Goal: Check status: Check status

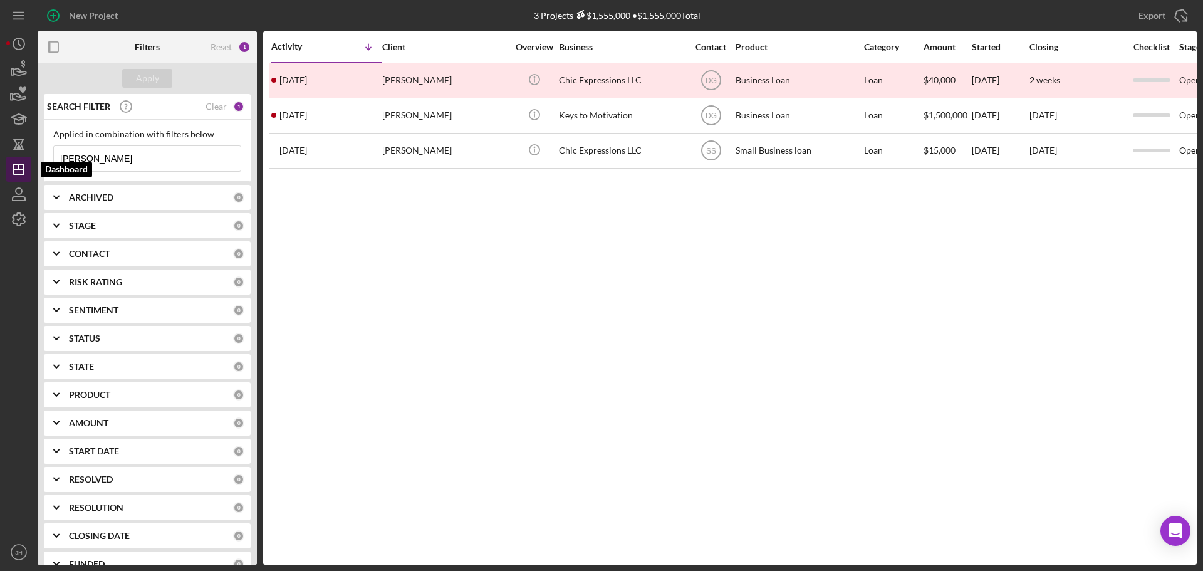
click at [16, 167] on icon "Icon/Dashboard" at bounding box center [18, 169] width 31 height 31
click at [174, 152] on input "[PERSON_NAME]" at bounding box center [147, 158] width 187 height 25
click at [214, 105] on div "Clear" at bounding box center [216, 107] width 21 height 10
click at [64, 196] on icon "Icon/Expander" at bounding box center [56, 197] width 31 height 31
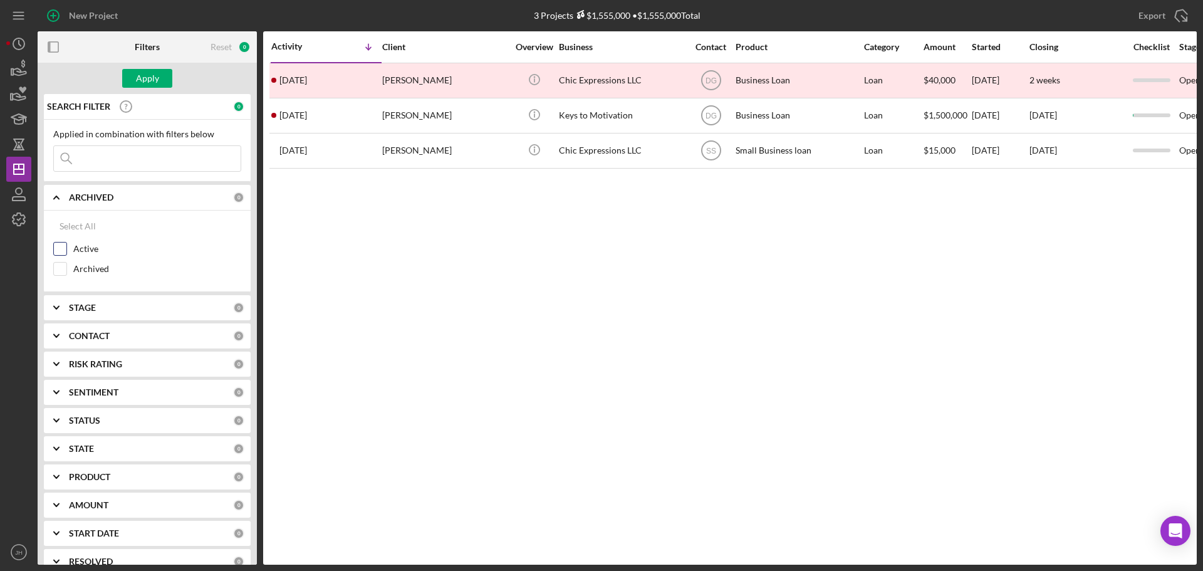
click at [60, 246] on input "Active" at bounding box center [60, 249] width 13 height 13
click at [218, 195] on div "Clear" at bounding box center [216, 197] width 21 height 10
click at [64, 250] on input "Active" at bounding box center [60, 249] width 13 height 13
checkbox input "true"
click at [140, 70] on div "Apply" at bounding box center [147, 78] width 23 height 19
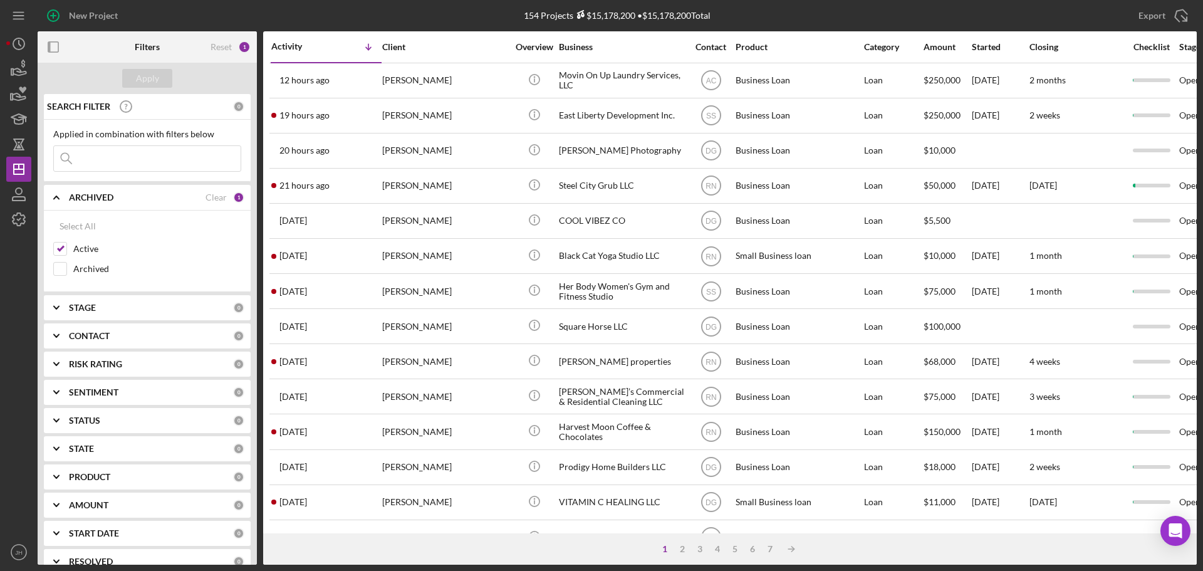
click at [56, 333] on icon "Icon/Expander" at bounding box center [56, 335] width 31 height 31
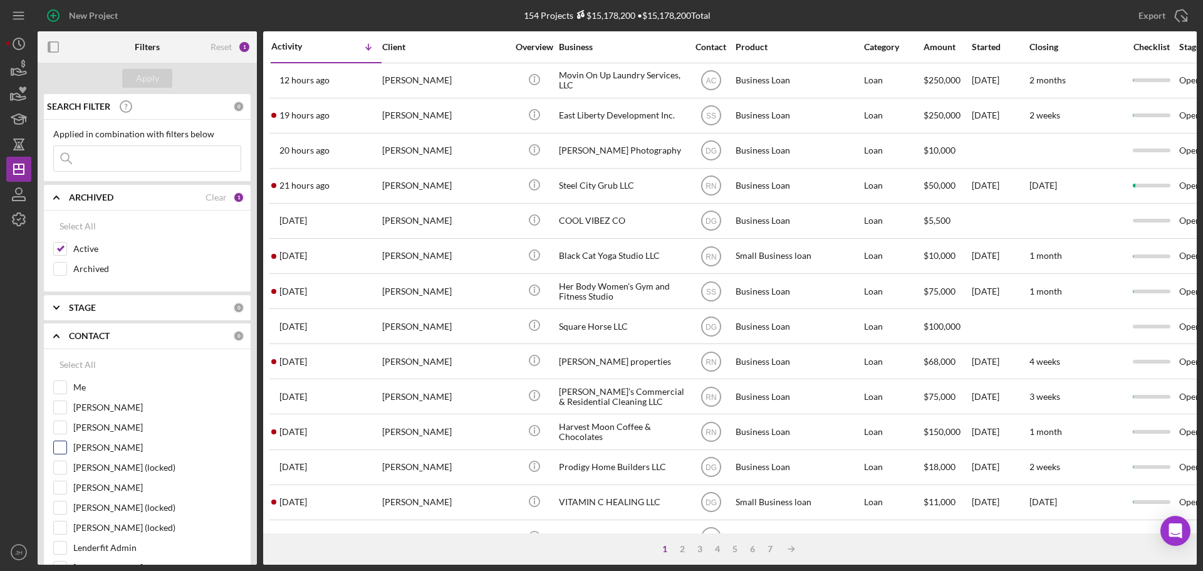
click at [61, 443] on input "[PERSON_NAME]" at bounding box center [60, 447] width 13 height 13
click at [153, 76] on div "Apply" at bounding box center [147, 78] width 23 height 19
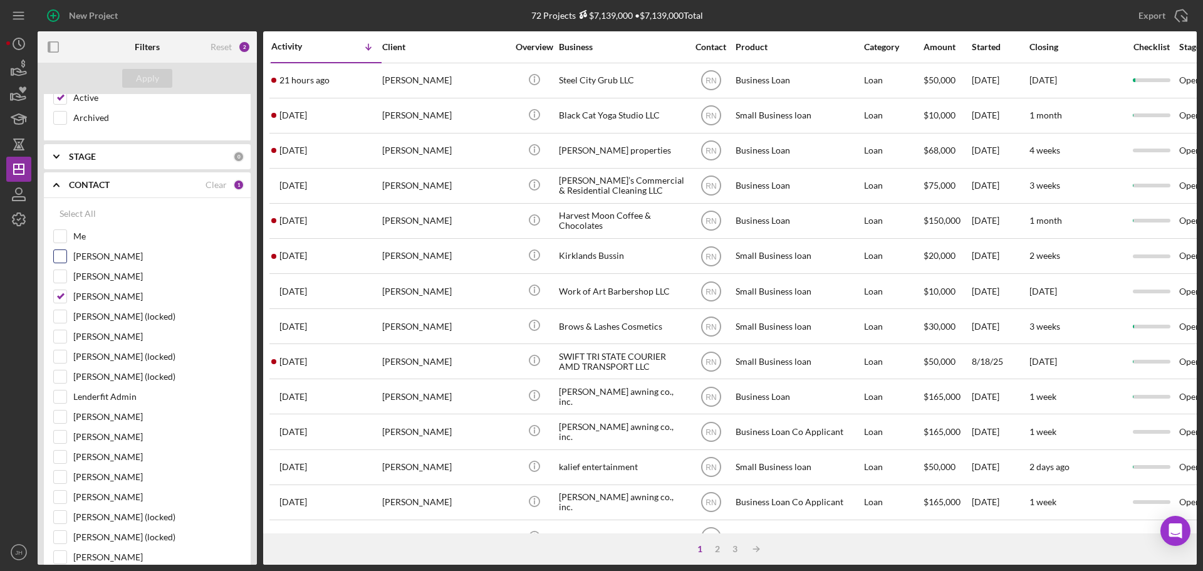
scroll to position [188, 0]
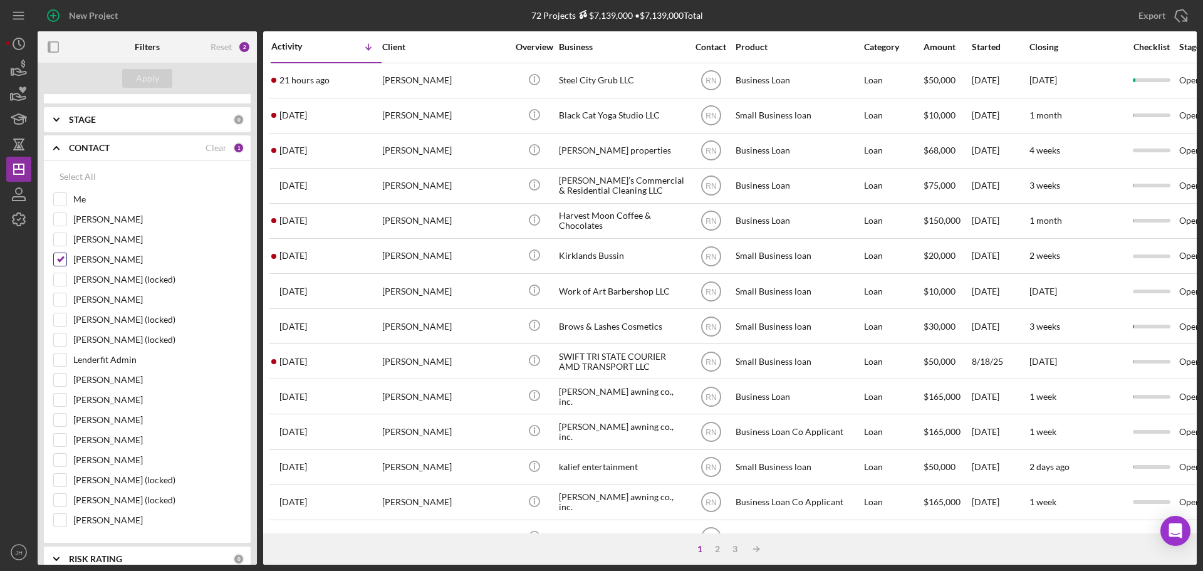
click at [63, 259] on input "[PERSON_NAME]" at bounding box center [60, 259] width 13 height 13
checkbox input "false"
click at [63, 459] on input "[PERSON_NAME]" at bounding box center [60, 460] width 13 height 13
checkbox input "true"
click at [157, 76] on div "Apply" at bounding box center [147, 78] width 23 height 19
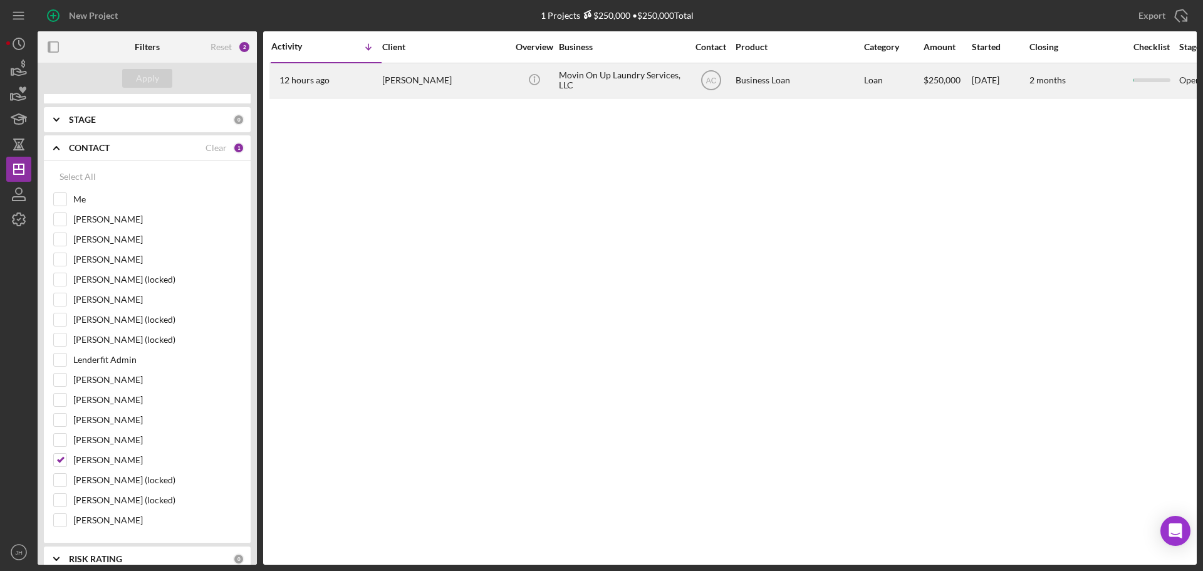
click at [424, 85] on div "[PERSON_NAME]" at bounding box center [444, 80] width 125 height 33
